Goal: Task Accomplishment & Management: Complete application form

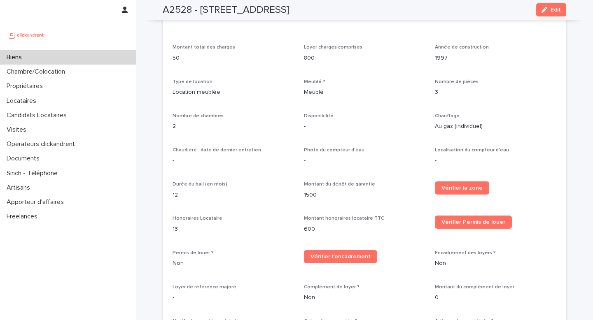
scroll to position [605, 0]
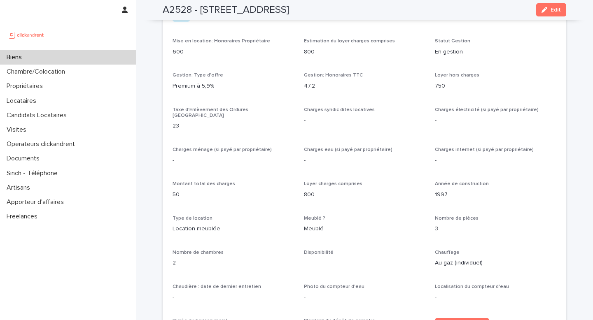
click at [35, 53] on div "Biens" at bounding box center [68, 57] width 136 height 14
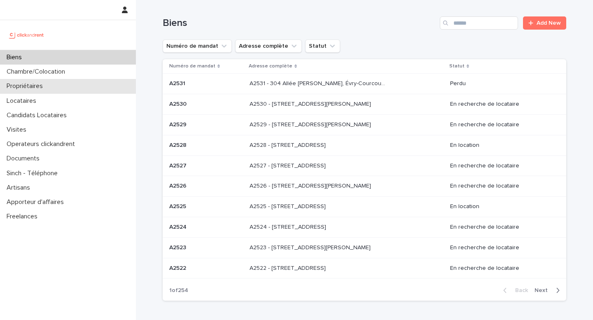
click at [45, 84] on p "Propriétaires" at bounding box center [26, 86] width 46 height 8
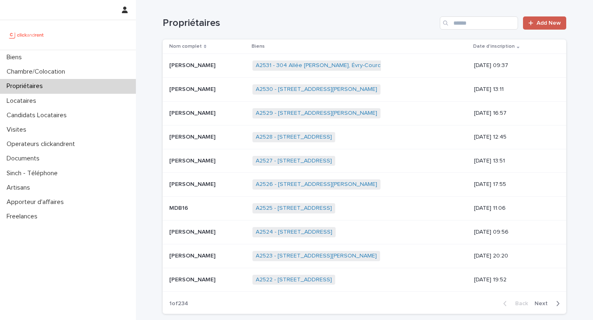
click at [549, 24] on span "Add New" at bounding box center [549, 23] width 24 height 6
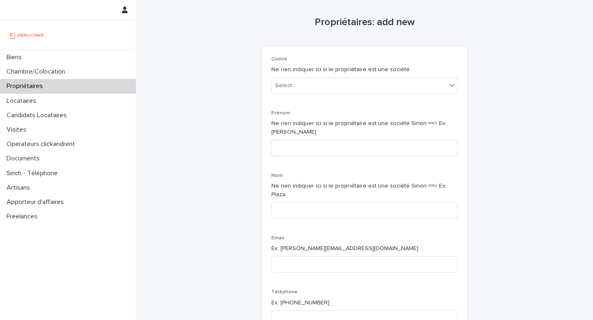
click at [414, 71] on p "Ne rien indiquer ici si le propriétaire est une société" at bounding box center [364, 69] width 186 height 9
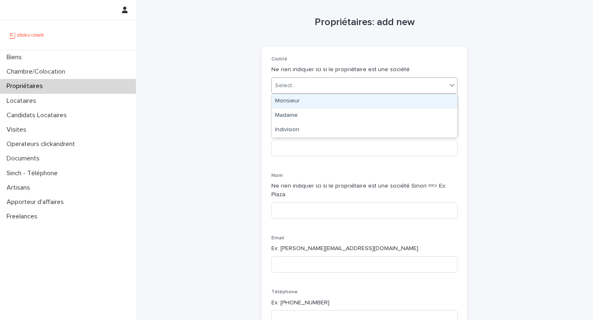
click at [396, 81] on div "Select..." at bounding box center [359, 86] width 175 height 14
click at [328, 102] on div "Monsieur" at bounding box center [364, 101] width 185 height 14
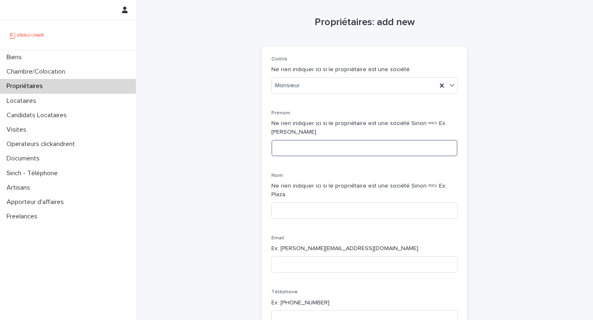
click at [290, 144] on input at bounding box center [364, 148] width 186 height 16
paste input "**********"
drag, startPoint x: 301, startPoint y: 150, endPoint x: 275, endPoint y: 150, distance: 26.4
click at [275, 150] on input "**********" at bounding box center [364, 148] width 186 height 16
drag, startPoint x: 318, startPoint y: 147, endPoint x: 299, endPoint y: 148, distance: 18.5
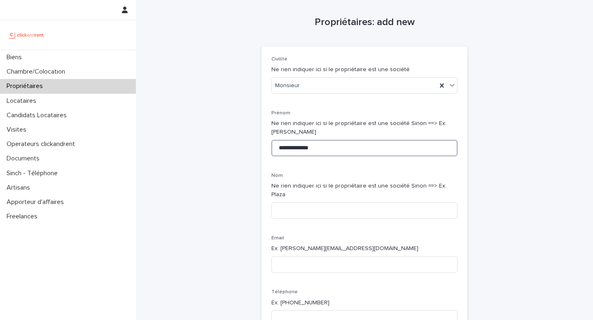
click at [299, 148] on input "**********" at bounding box center [364, 148] width 186 height 16
type input "********"
click at [288, 203] on input at bounding box center [364, 211] width 186 height 16
type input "*****"
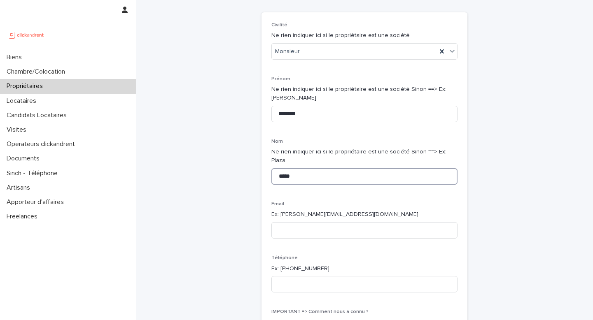
scroll to position [36, 0]
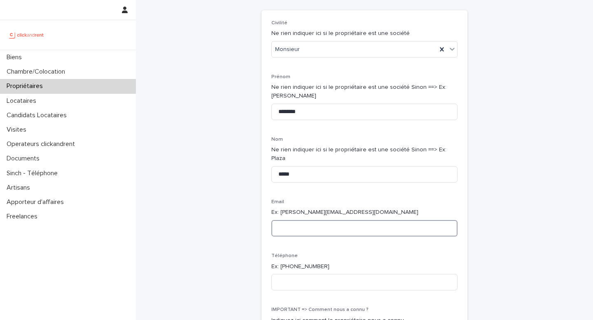
click at [281, 220] on input at bounding box center [364, 228] width 186 height 16
type input "*"
paste input "**********"
type input "**********"
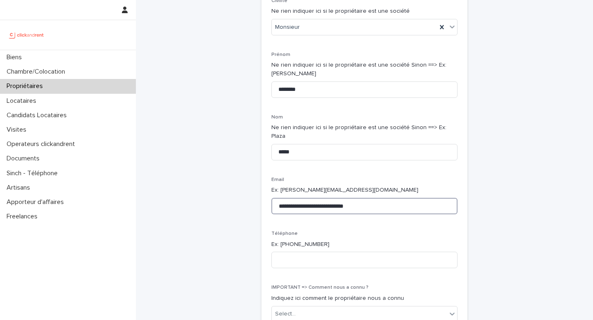
scroll to position [89, 0]
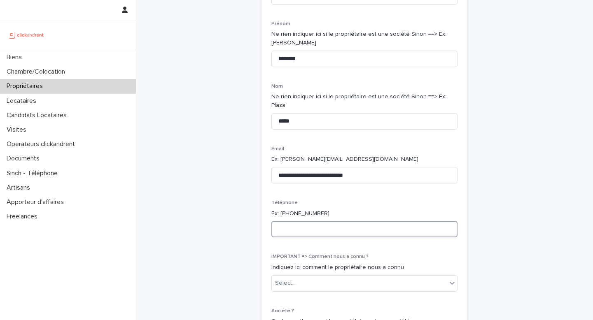
click at [282, 222] on input at bounding box center [364, 229] width 186 height 16
paste input "**********"
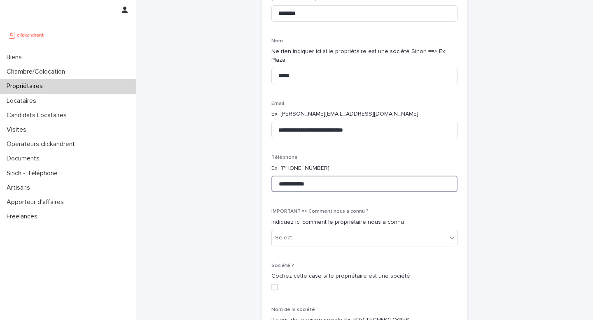
scroll to position [150, 0]
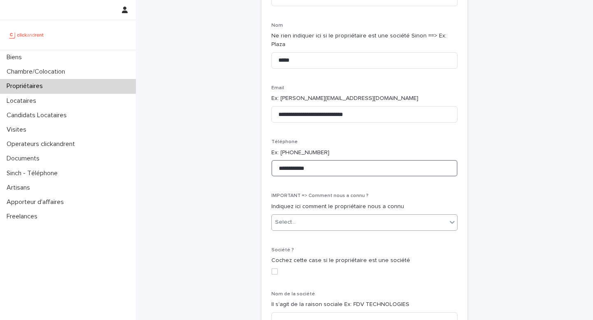
type input "**********"
click at [324, 216] on div "Select..." at bounding box center [359, 223] width 175 height 14
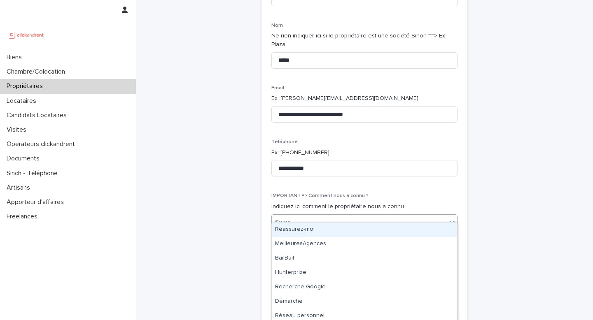
click at [325, 203] on p "Indiquez ici comment le propriétaire nous a connu" at bounding box center [364, 207] width 186 height 9
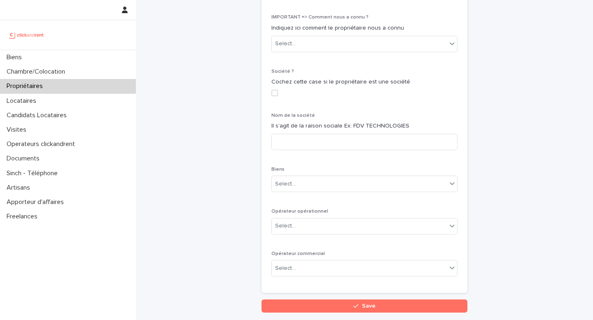
scroll to position [361, 0]
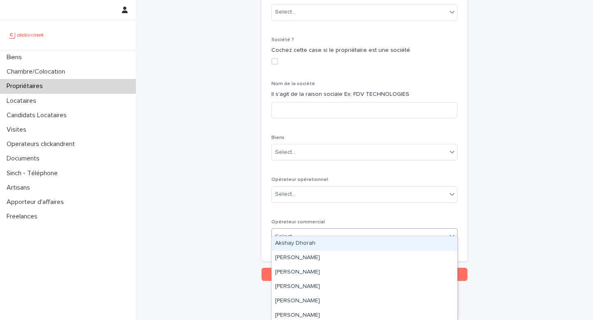
click at [298, 230] on div "Select..." at bounding box center [359, 237] width 175 height 14
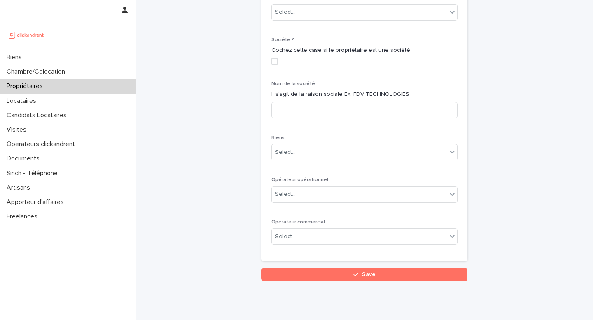
click at [291, 220] on span "Opérateur commercial" at bounding box center [298, 222] width 54 height 5
click at [297, 230] on div "Select..." at bounding box center [359, 237] width 175 height 14
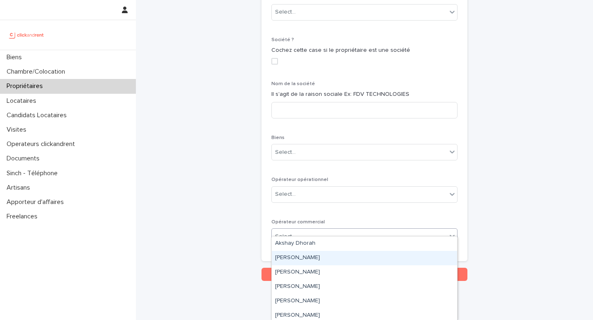
click at [291, 261] on div "[PERSON_NAME]" at bounding box center [364, 258] width 185 height 14
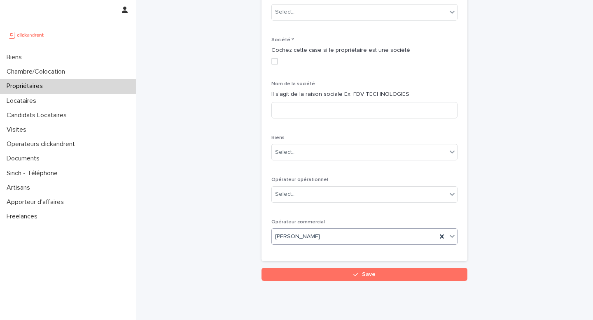
scroll to position [347, 0]
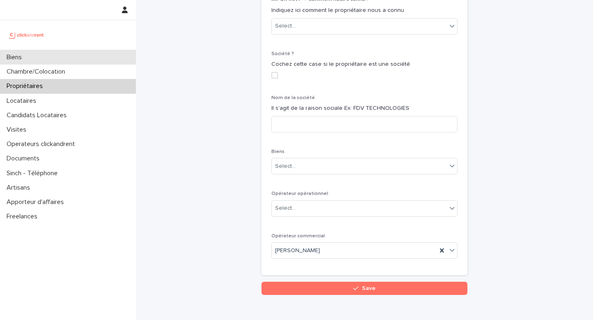
click at [44, 54] on div "Biens" at bounding box center [68, 57] width 136 height 14
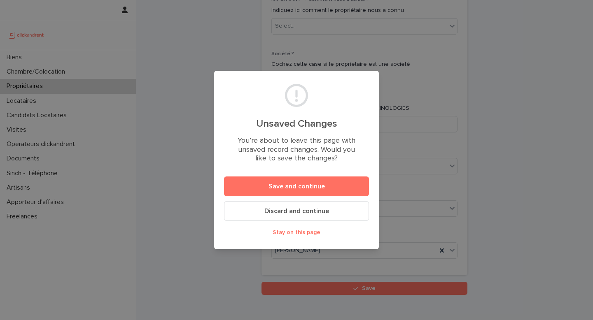
click at [312, 215] on button "Discard and continue" at bounding box center [296, 211] width 145 height 20
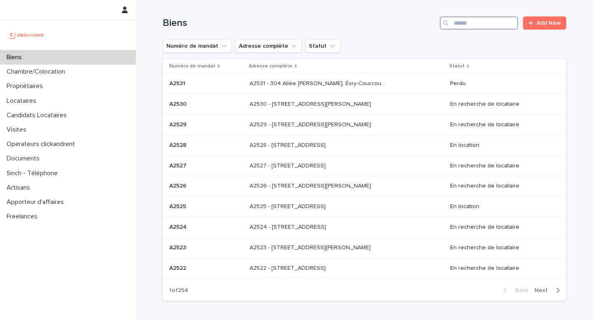
click at [471, 25] on input "Search" at bounding box center [479, 22] width 78 height 13
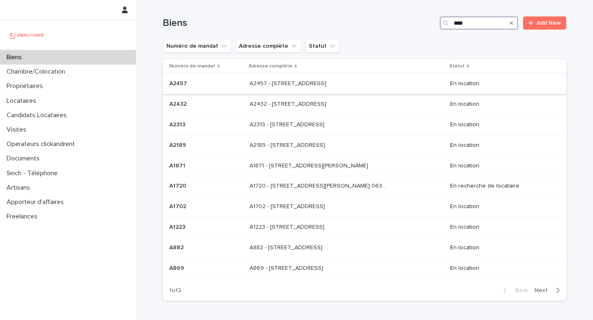
type input "****"
click at [328, 86] on p "A2457 - [STREET_ADDRESS]" at bounding box center [289, 83] width 78 height 9
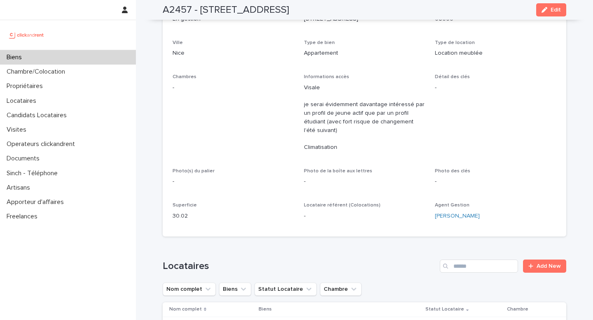
scroll to position [87, 0]
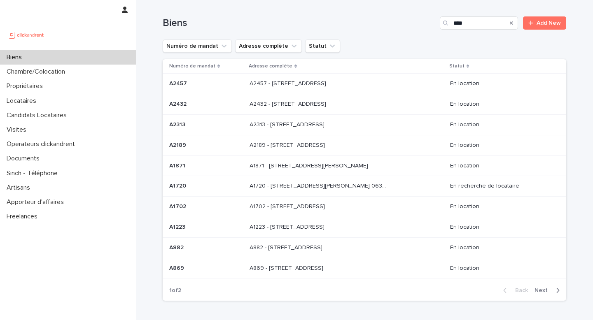
click at [318, 127] on p "A2313 - [STREET_ADDRESS]" at bounding box center [288, 124] width 77 height 9
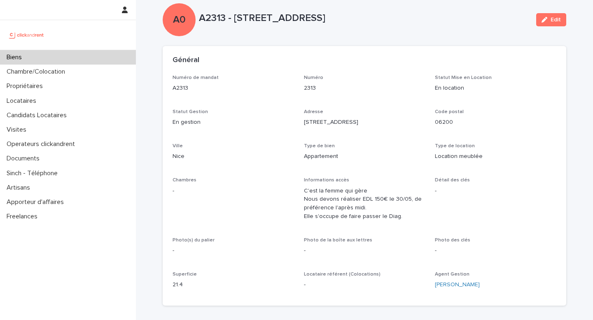
scroll to position [16, 0]
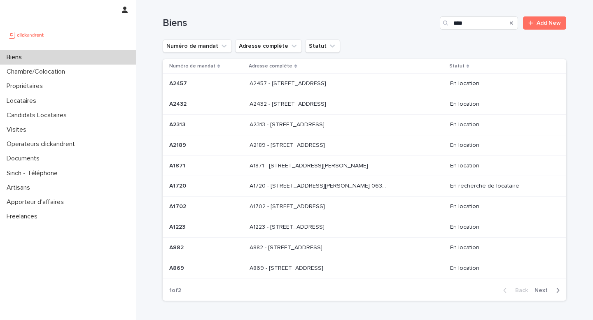
click at [322, 106] on p "A2432 - [STREET_ADDRESS]" at bounding box center [289, 103] width 78 height 9
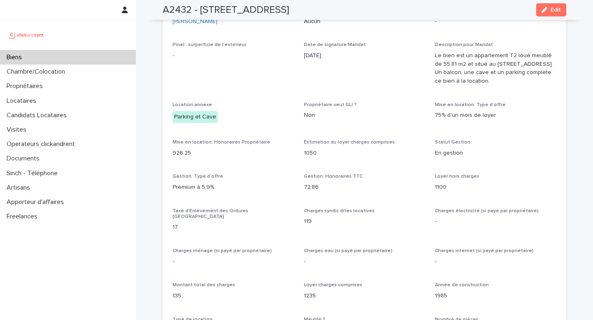
scroll to position [563, 0]
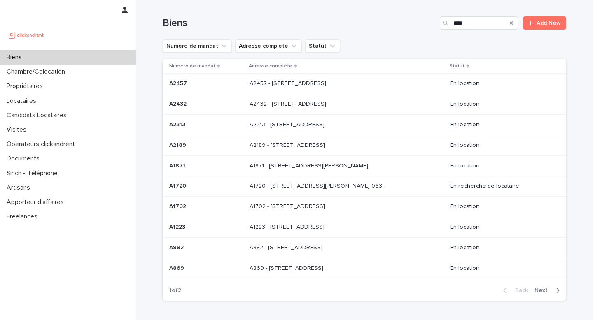
click at [507, 22] on div "Search" at bounding box center [511, 22] width 13 height 13
click at [515, 22] on div "Search" at bounding box center [511, 22] width 13 height 13
click at [514, 22] on div "Search" at bounding box center [511, 22] width 13 height 13
click at [510, 22] on icon "Search" at bounding box center [511, 22] width 3 height 3
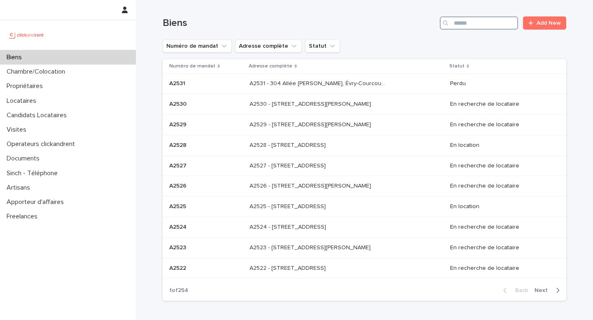
click at [497, 23] on input "Search" at bounding box center [479, 22] width 78 height 13
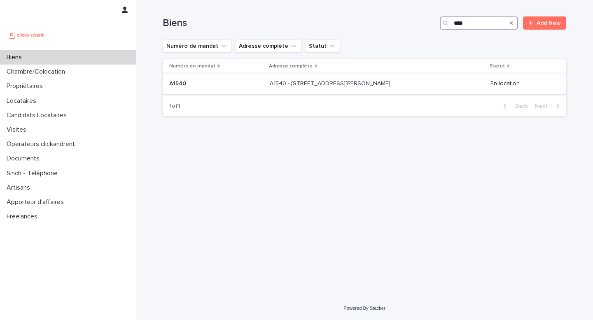
type input "****"
click at [353, 84] on p "A1540 - [STREET_ADDRESS][PERSON_NAME]" at bounding box center [331, 83] width 122 height 9
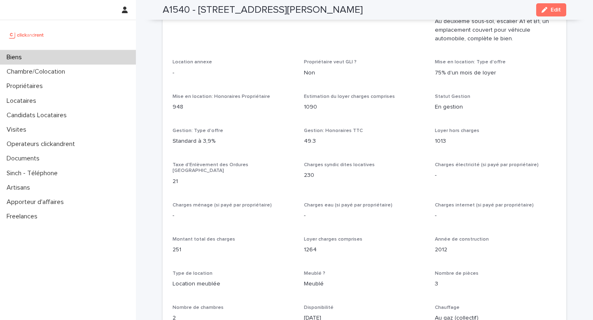
scroll to position [788, 0]
drag, startPoint x: 304, startPoint y: 106, endPoint x: 376, endPoint y: 106, distance: 72.1
click at [376, 106] on p "1090" at bounding box center [365, 107] width 122 height 9
drag, startPoint x: 425, startPoint y: 144, endPoint x: 444, endPoint y: 142, distance: 18.6
click at [438, 144] on div "Opérateur commercial [PERSON_NAME] Opérateur opérationnel [PERSON_NAME] Proprié…" at bounding box center [365, 220] width 384 height 692
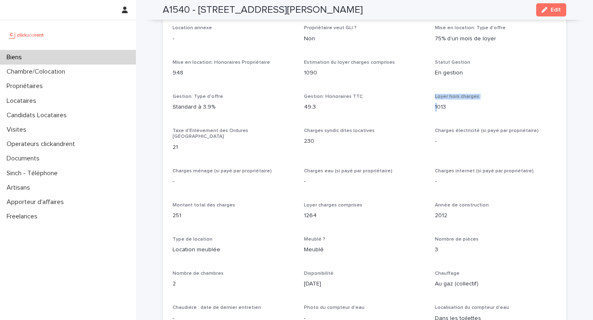
scroll to position [834, 0]
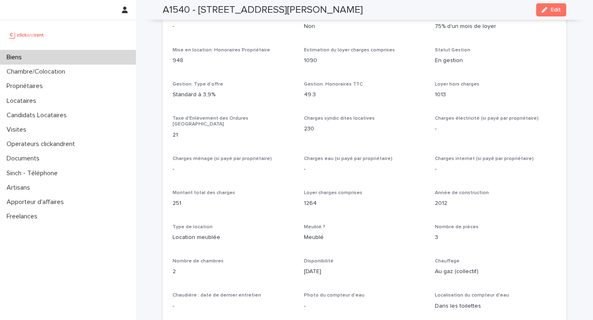
drag, startPoint x: 304, startPoint y: 195, endPoint x: 330, endPoint y: 195, distance: 26.4
click at [325, 199] on p "1264" at bounding box center [365, 203] width 122 height 9
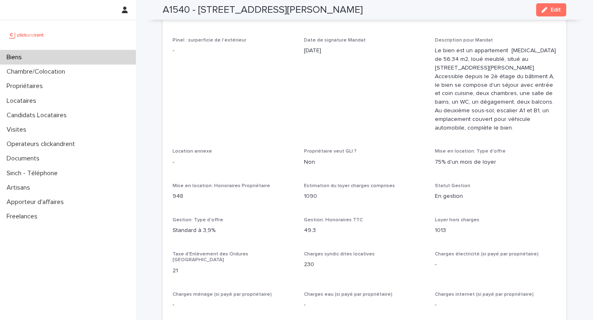
scroll to position [701, 0]
